Goal: Task Accomplishment & Management: Manage account settings

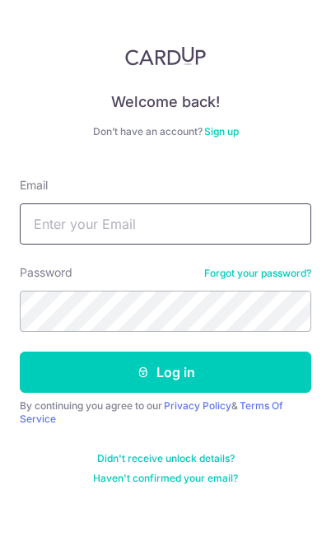
type input "[EMAIL_ADDRESS][DOMAIN_NAME]"
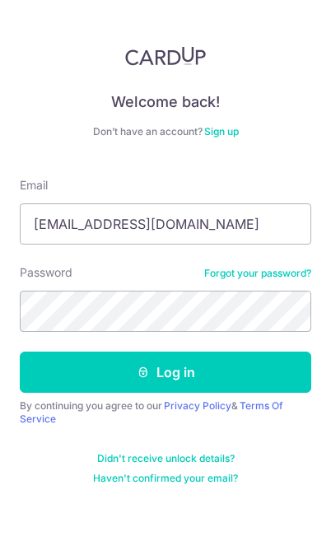
click at [165, 372] on button "Log in" at bounding box center [165, 371] width 291 height 41
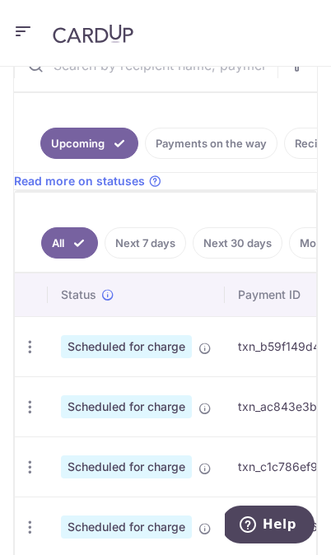
scroll to position [476, 0]
click at [27, 344] on icon "button" at bounding box center [29, 346] width 17 height 17
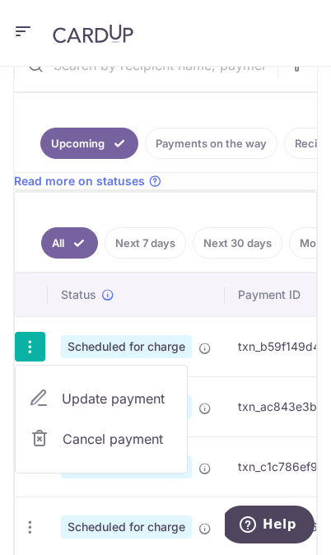
click at [148, 411] on link "Update payment" at bounding box center [101, 399] width 171 height 40
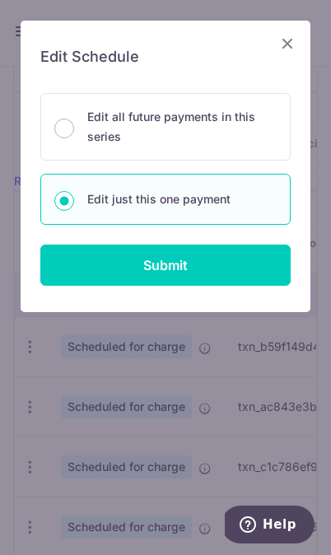
click at [257, 268] on input "Submit" at bounding box center [165, 264] width 250 height 41
radio input "true"
type input "400.00"
type input "[DATE]"
type input "SALARY"
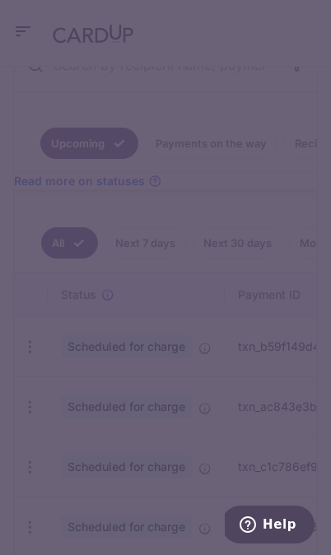
type input "REC185"
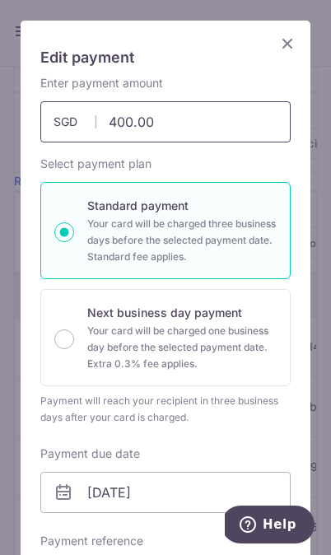
click at [195, 123] on input "400.00" at bounding box center [165, 121] width 250 height 41
type input "4"
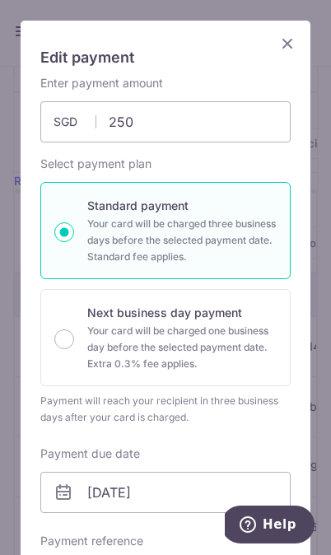
type input "250.00"
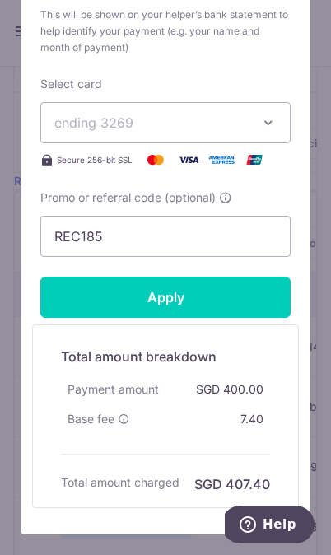
scroll to position [600, 0]
click at [262, 301] on input "Apply" at bounding box center [165, 297] width 250 height 41
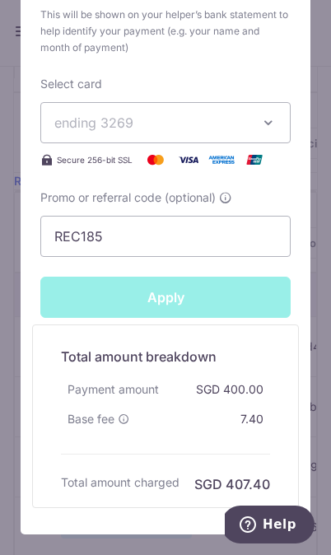
type input "Successfully Applied"
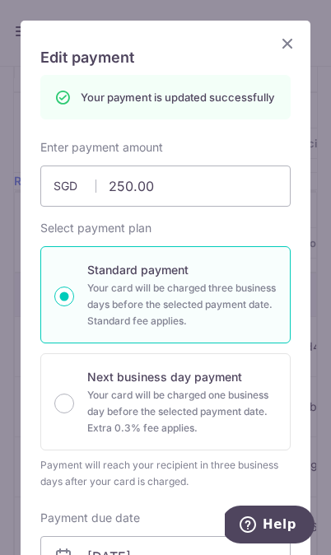
scroll to position [0, 0]
click at [292, 44] on icon "Close" at bounding box center [287, 43] width 20 height 21
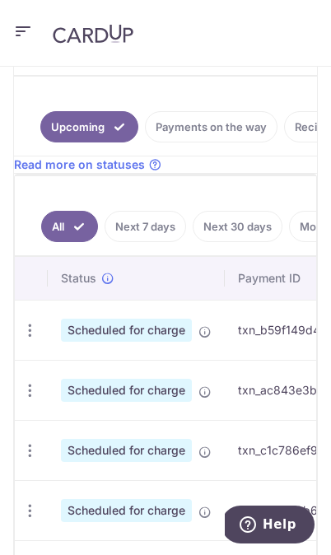
scroll to position [533, 0]
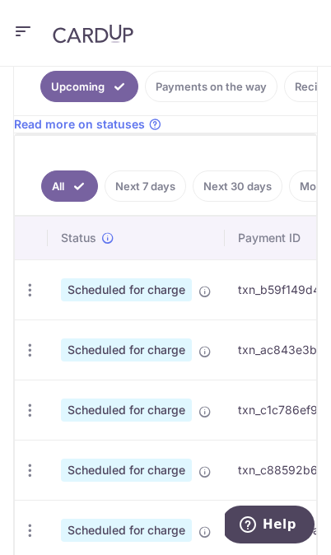
click at [34, 411] on icon "button" at bounding box center [29, 410] width 17 height 17
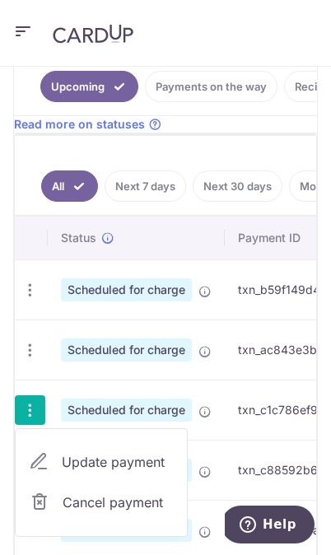
click at [143, 462] on span "Update payment" at bounding box center [118, 462] width 112 height 20
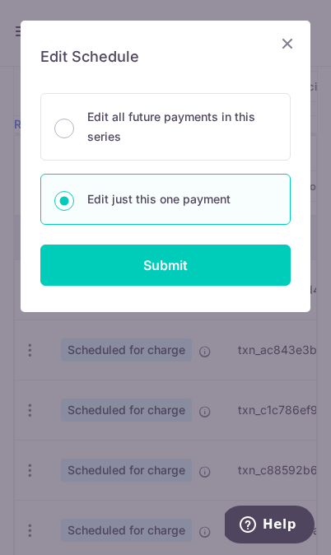
click at [275, 268] on input "Submit" at bounding box center [165, 264] width 250 height 41
radio input "true"
type input "400.00"
type input "[DATE]"
type input "SALARY"
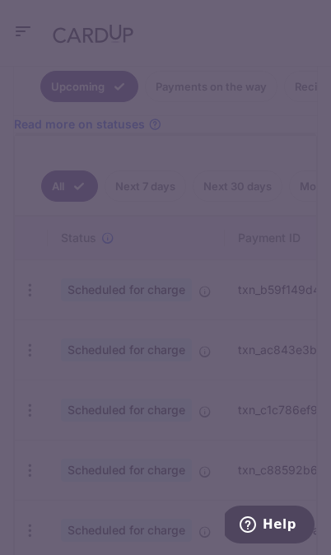
type input "REC185"
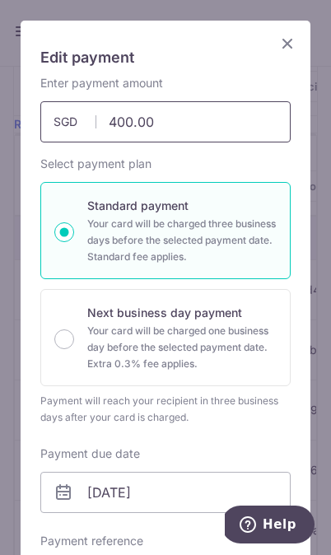
click at [230, 123] on input "400.00" at bounding box center [165, 121] width 250 height 41
type input "4"
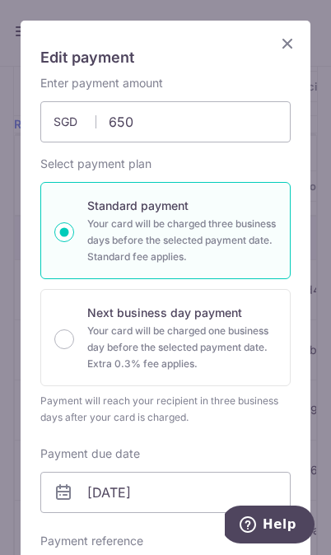
type input "650.00"
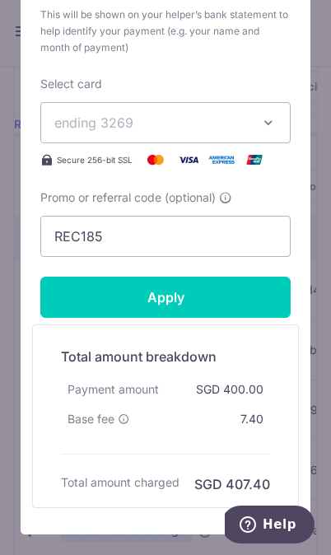
scroll to position [600, 0]
click at [255, 297] on input "Apply" at bounding box center [165, 297] width 250 height 41
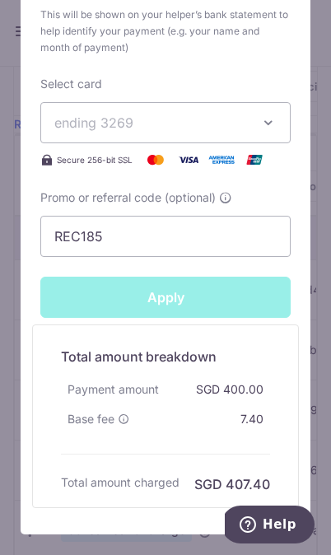
type input "Successfully Applied"
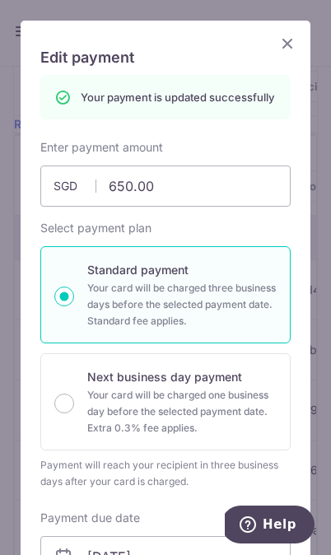
scroll to position [0, 0]
click at [290, 51] on icon "Close" at bounding box center [287, 43] width 20 height 21
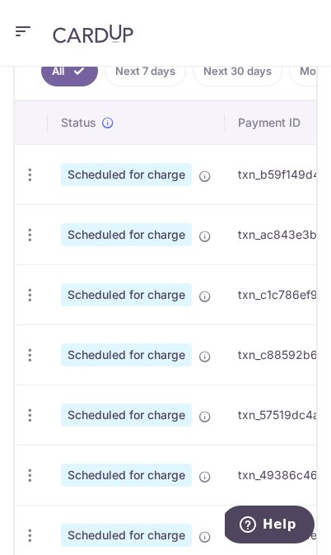
scroll to position [652, 0]
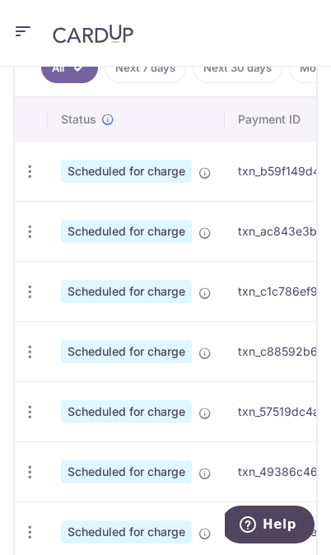
click at [30, 416] on icon "button" at bounding box center [29, 411] width 17 height 17
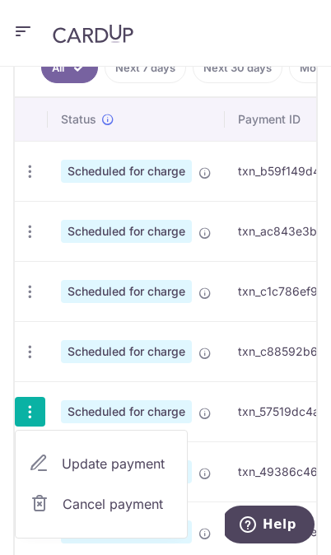
click at [158, 463] on span "Update payment" at bounding box center [118, 463] width 112 height 20
radio input "true"
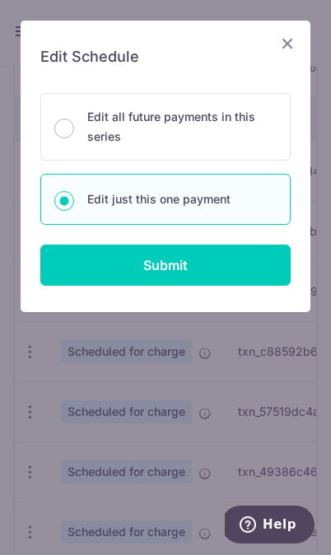
click at [269, 125] on p "Edit all future payments in this series" at bounding box center [181, 127] width 189 height 40
click at [74, 125] on input "Edit all future payments in this series" at bounding box center [64, 129] width 20 height 20
radio input "true"
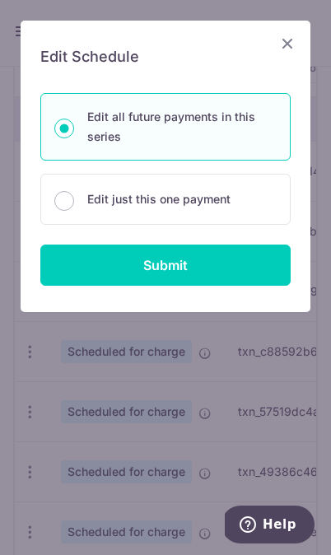
click at [254, 272] on input "Submit" at bounding box center [165, 264] width 250 height 41
radio input "true"
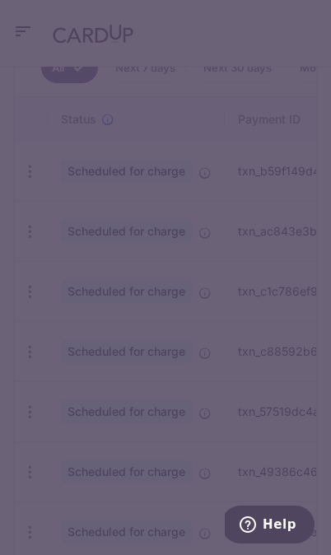
type input "400.00"
type input "SALARY"
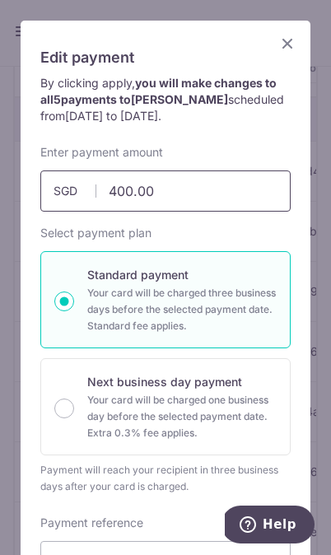
click at [251, 190] on input "400.00" at bounding box center [165, 190] width 250 height 41
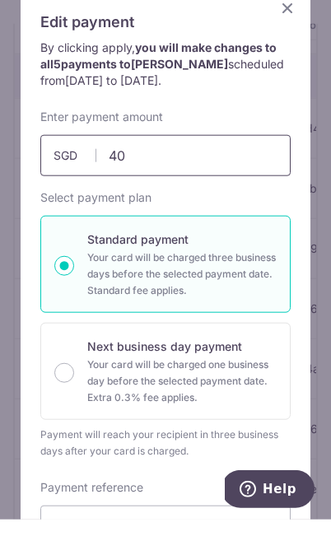
type input "4"
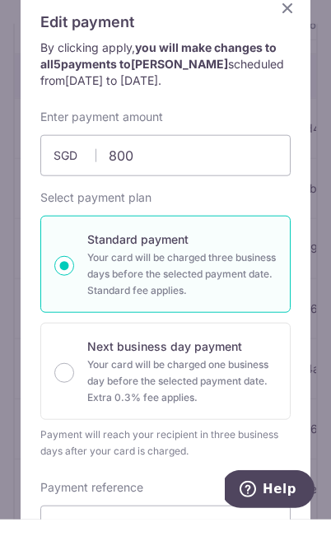
type input "800.00"
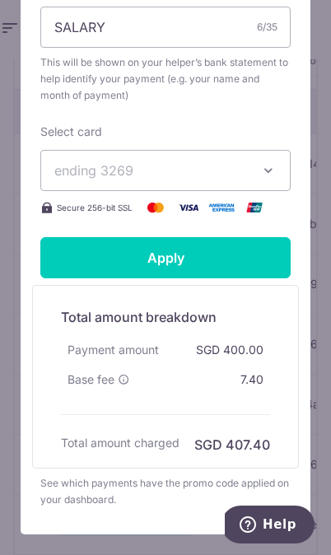
scroll to position [534, 0]
click at [249, 255] on input "Apply" at bounding box center [165, 257] width 250 height 41
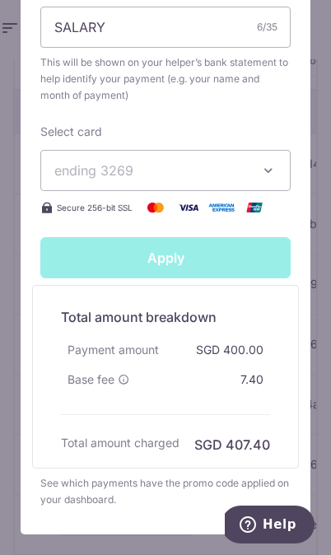
type input "Successfully Applied"
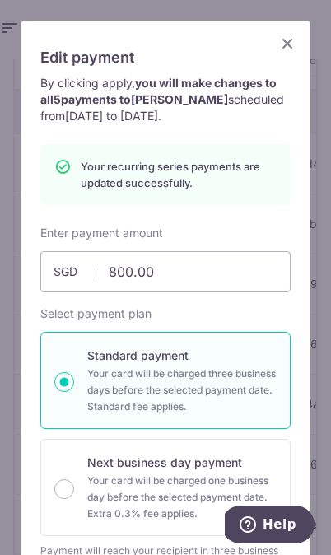
scroll to position [0, 0]
click at [295, 49] on icon "Close" at bounding box center [287, 43] width 20 height 21
